Goal: Complete application form

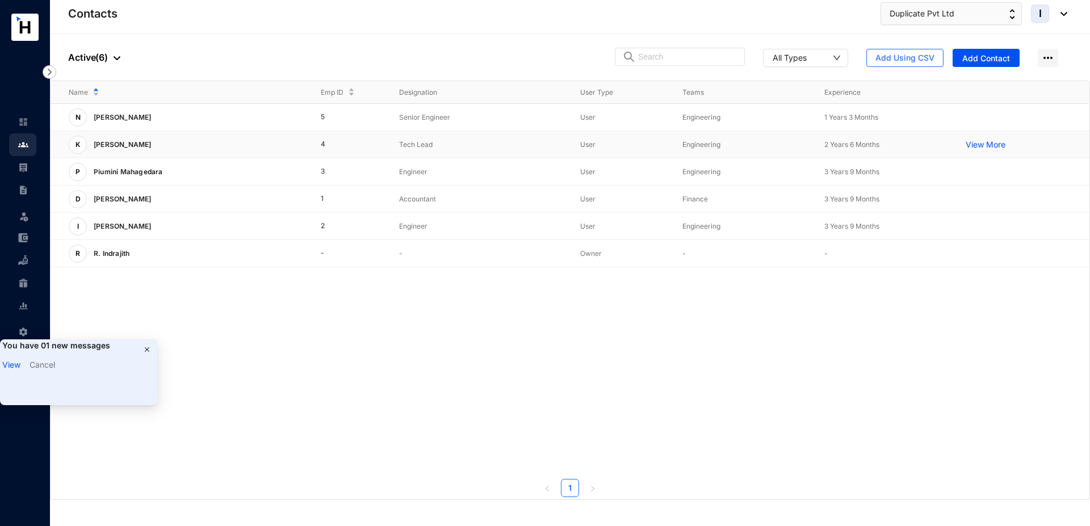
click at [128, 144] on p "[PERSON_NAME]" at bounding box center [121, 145] width 69 height 18
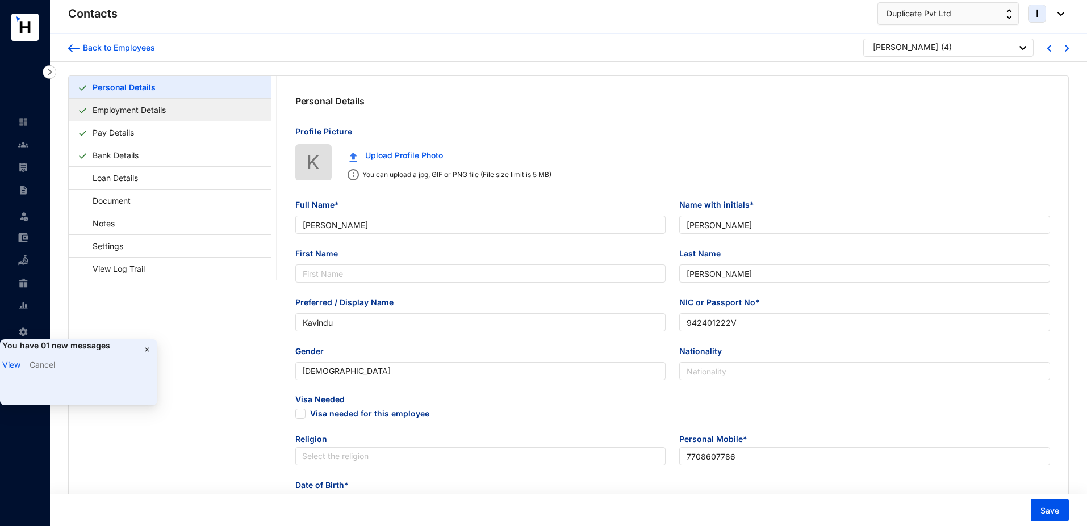
type input "[PERSON_NAME]"
type input "Kavindu"
type input "942401222V"
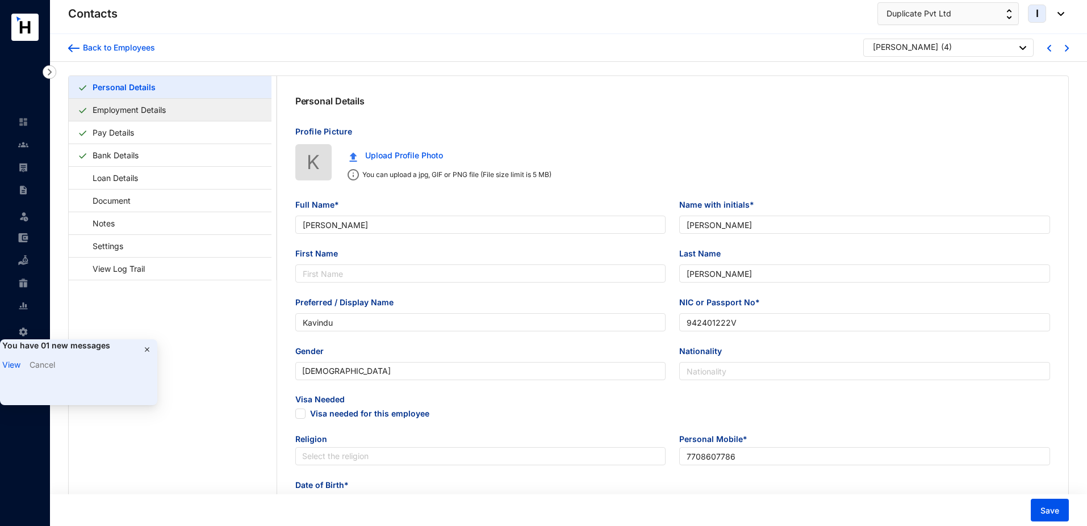
type input "7708607786"
type input "[STREET_ADDRESS]"
type input "[DATE]"
click at [140, 105] on link "Employment Details" at bounding box center [129, 109] width 82 height 23
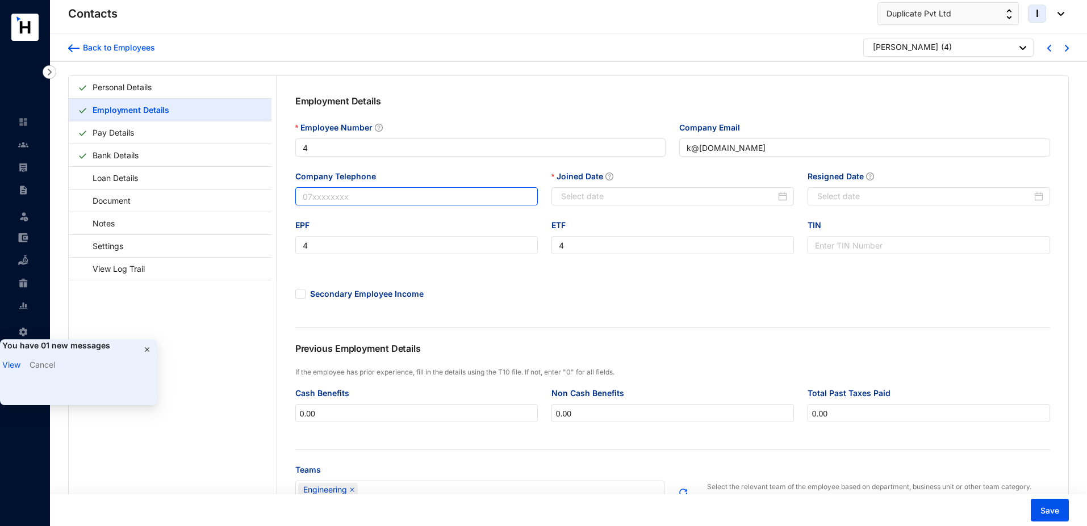
type input "[DATE]"
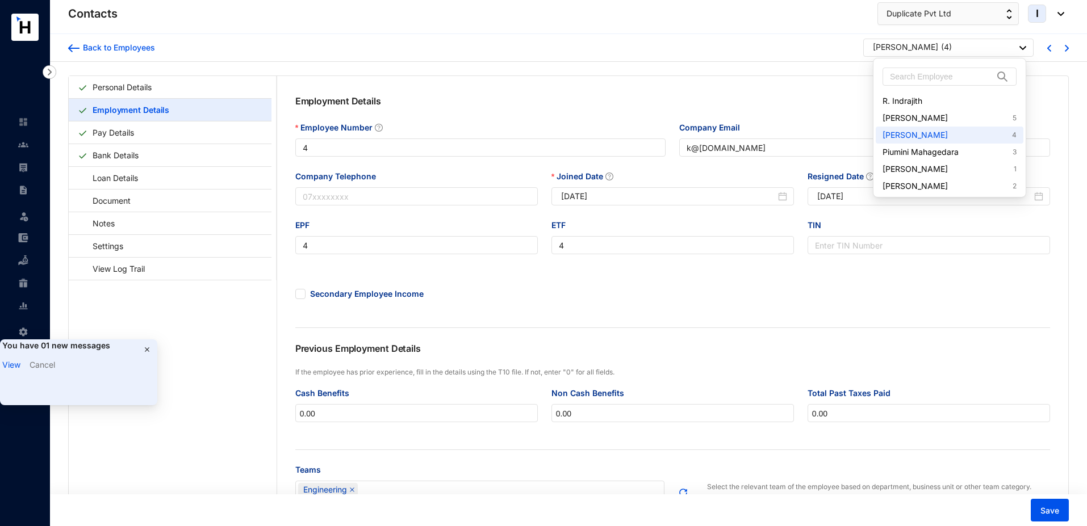
click at [933, 52] on div "[PERSON_NAME]" at bounding box center [905, 46] width 65 height 11
click at [906, 118] on link "[PERSON_NAME] 5" at bounding box center [949, 117] width 134 height 11
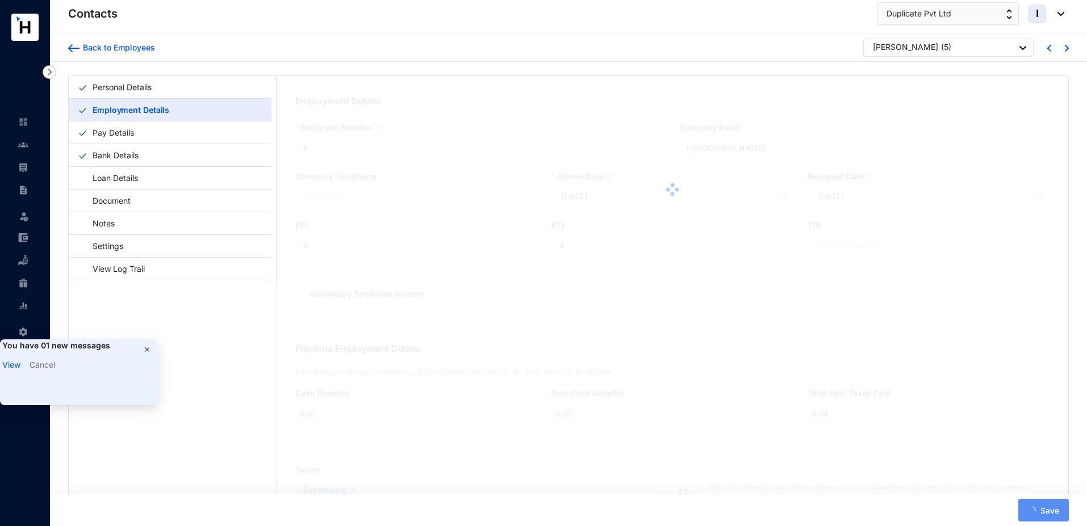
type input "5"
type input "n@[DOMAIN_NAME]"
type input "5"
type input "[DATE]"
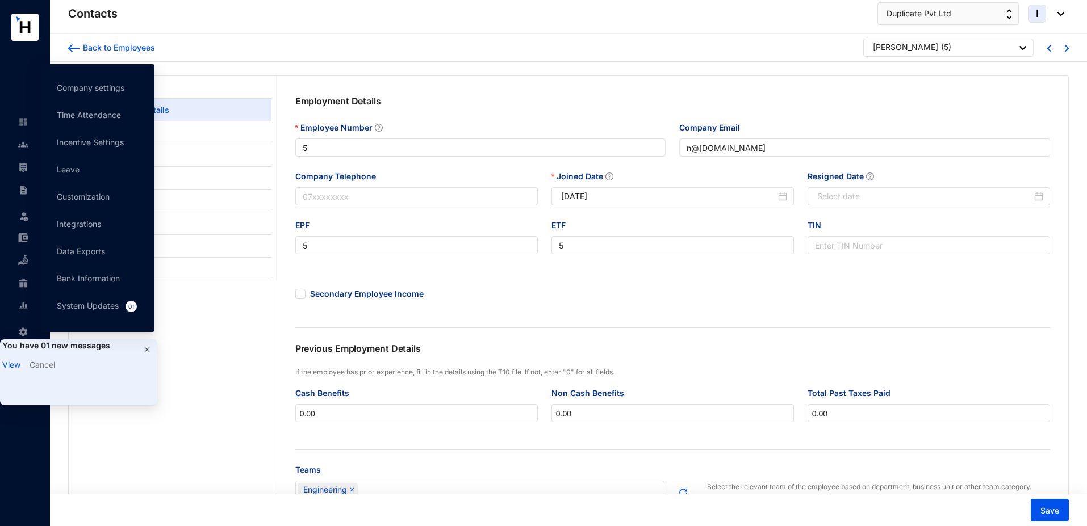
click at [35, 363] on link "Cancel" at bounding box center [43, 365] width 26 height 10
